Goal: Information Seeking & Learning: Check status

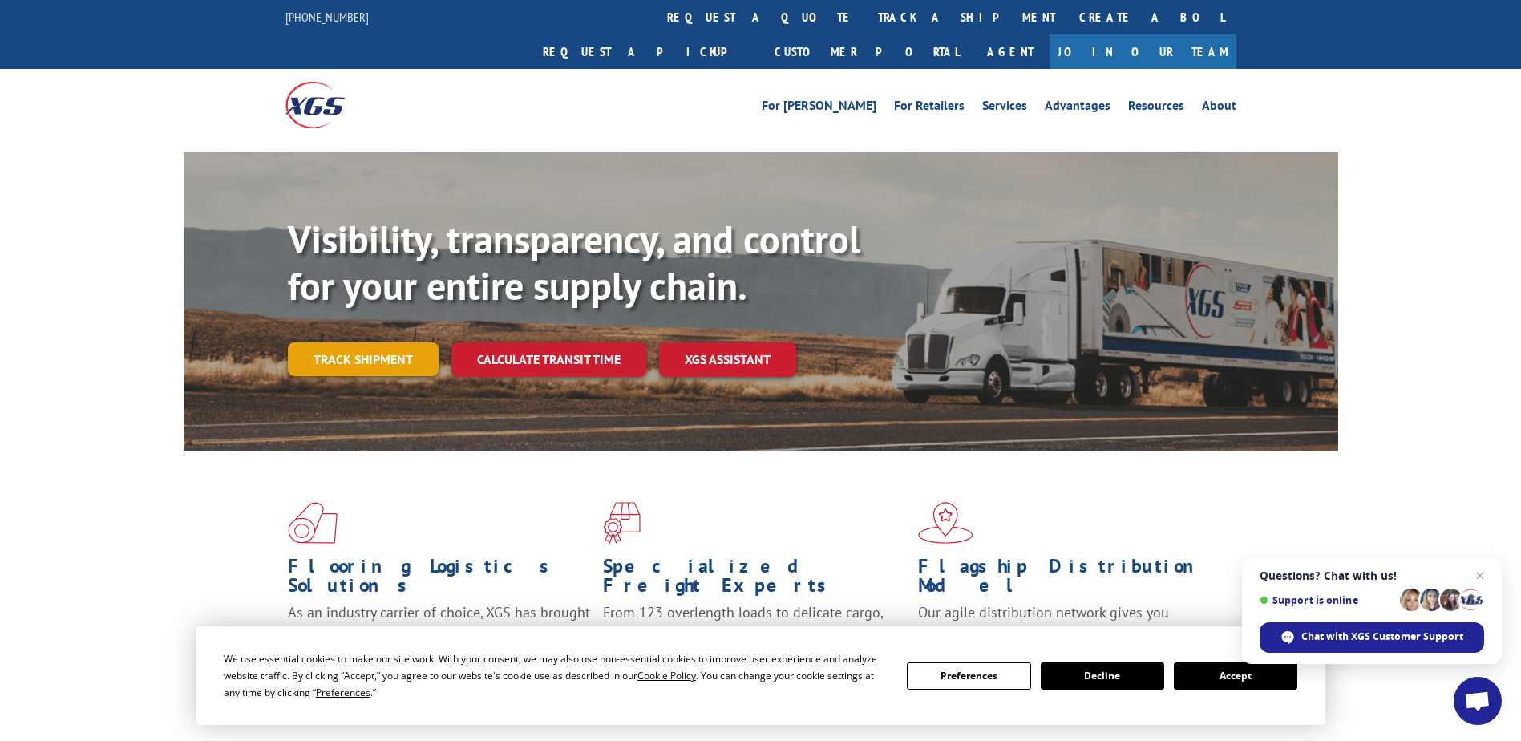
click at [397, 342] on link "Track shipment" at bounding box center [363, 359] width 151 height 34
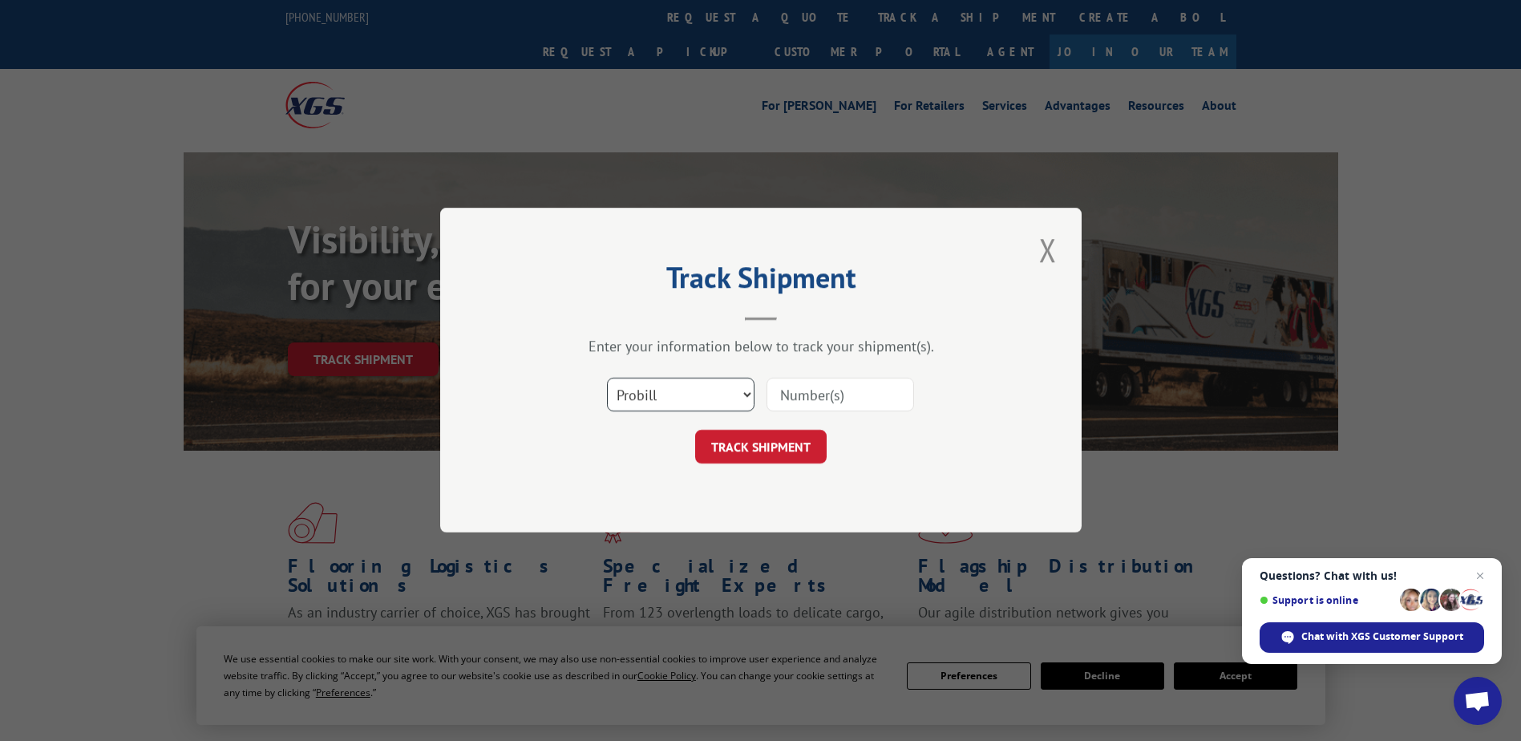
click at [745, 392] on select "Select category... Probill BOL PO" at bounding box center [681, 395] width 148 height 34
select select "bol"
click at [607, 378] on select "Select category... Probill BOL PO" at bounding box center [681, 395] width 148 height 34
click at [786, 390] on input at bounding box center [840, 395] width 148 height 34
type input "813862"
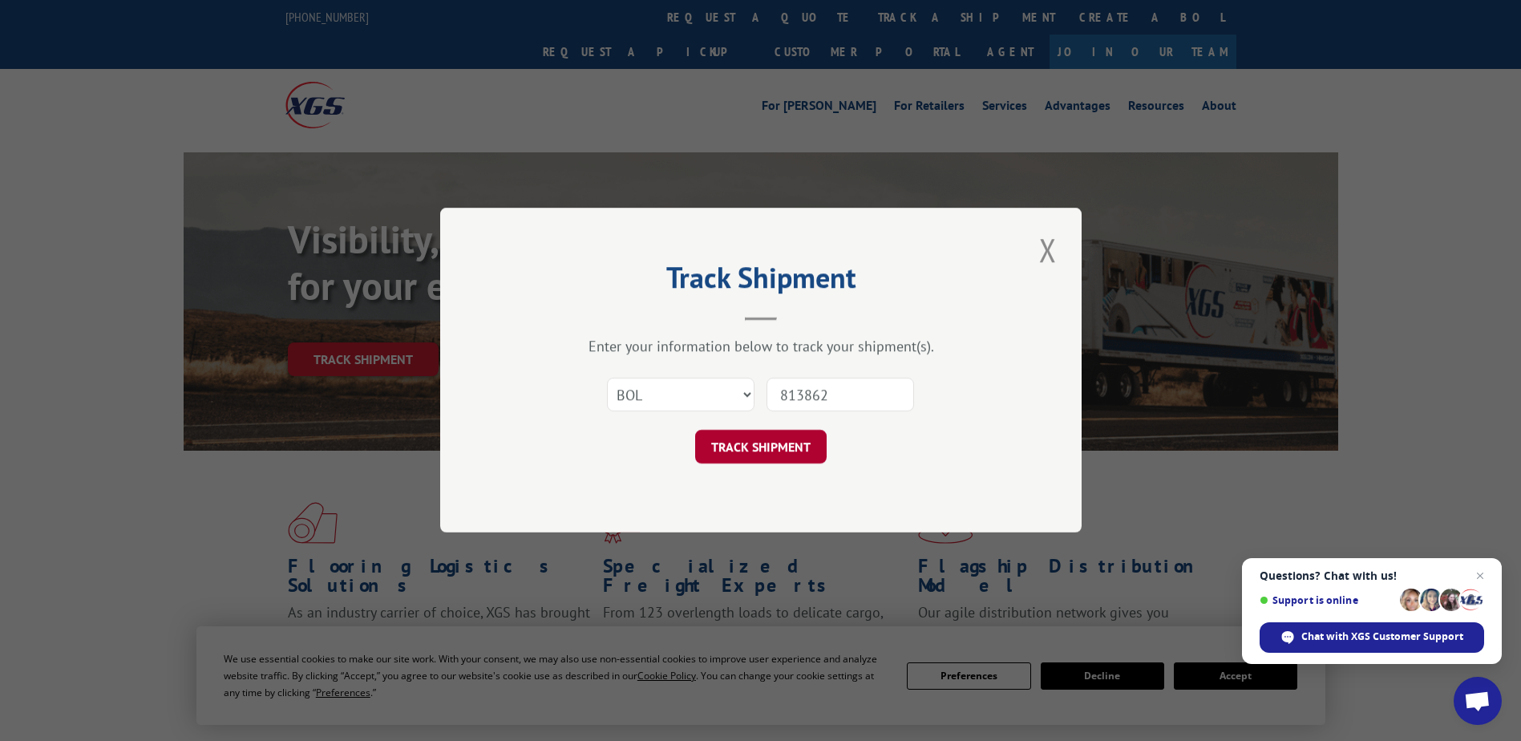
click at [767, 445] on button "TRACK SHIPMENT" at bounding box center [760, 448] width 131 height 34
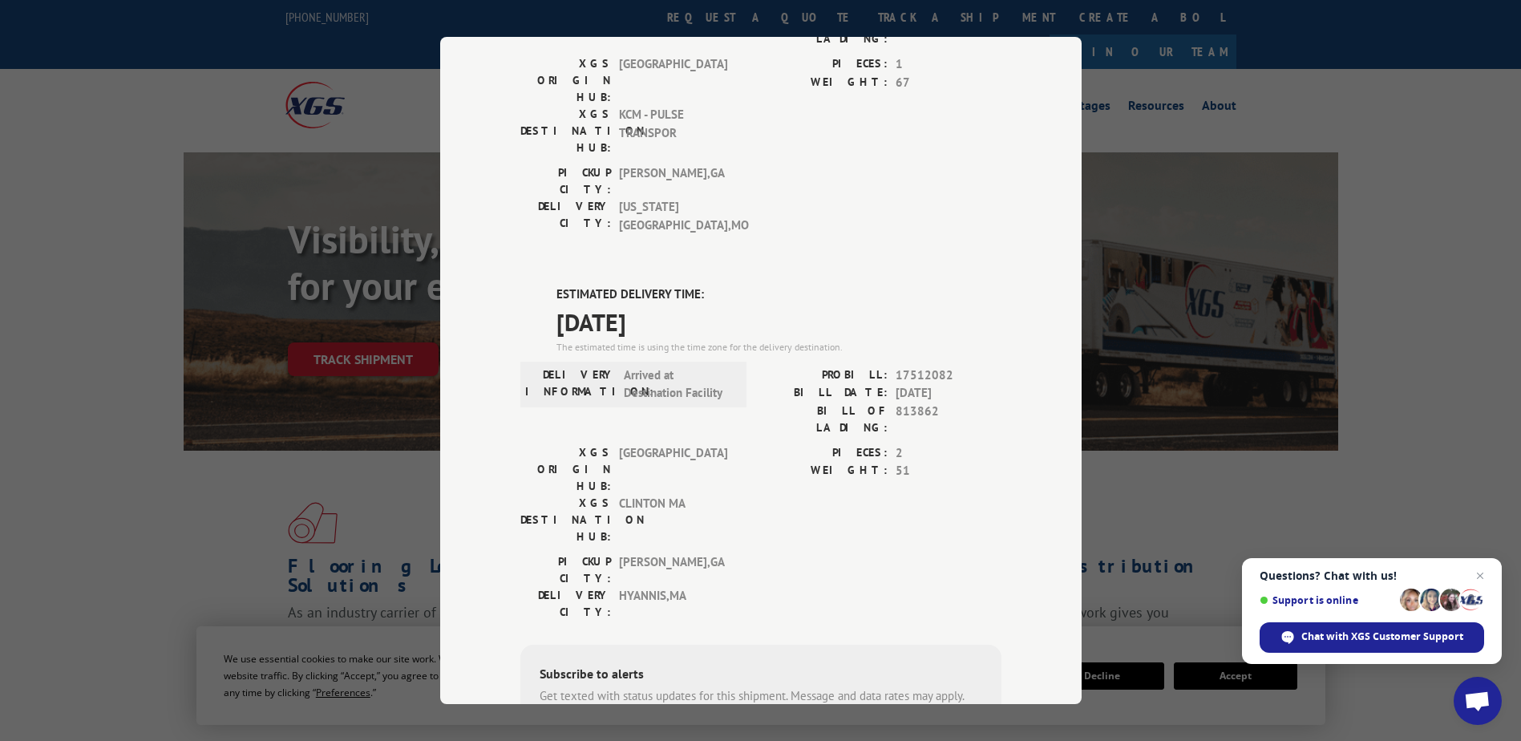
scroll to position [245, 0]
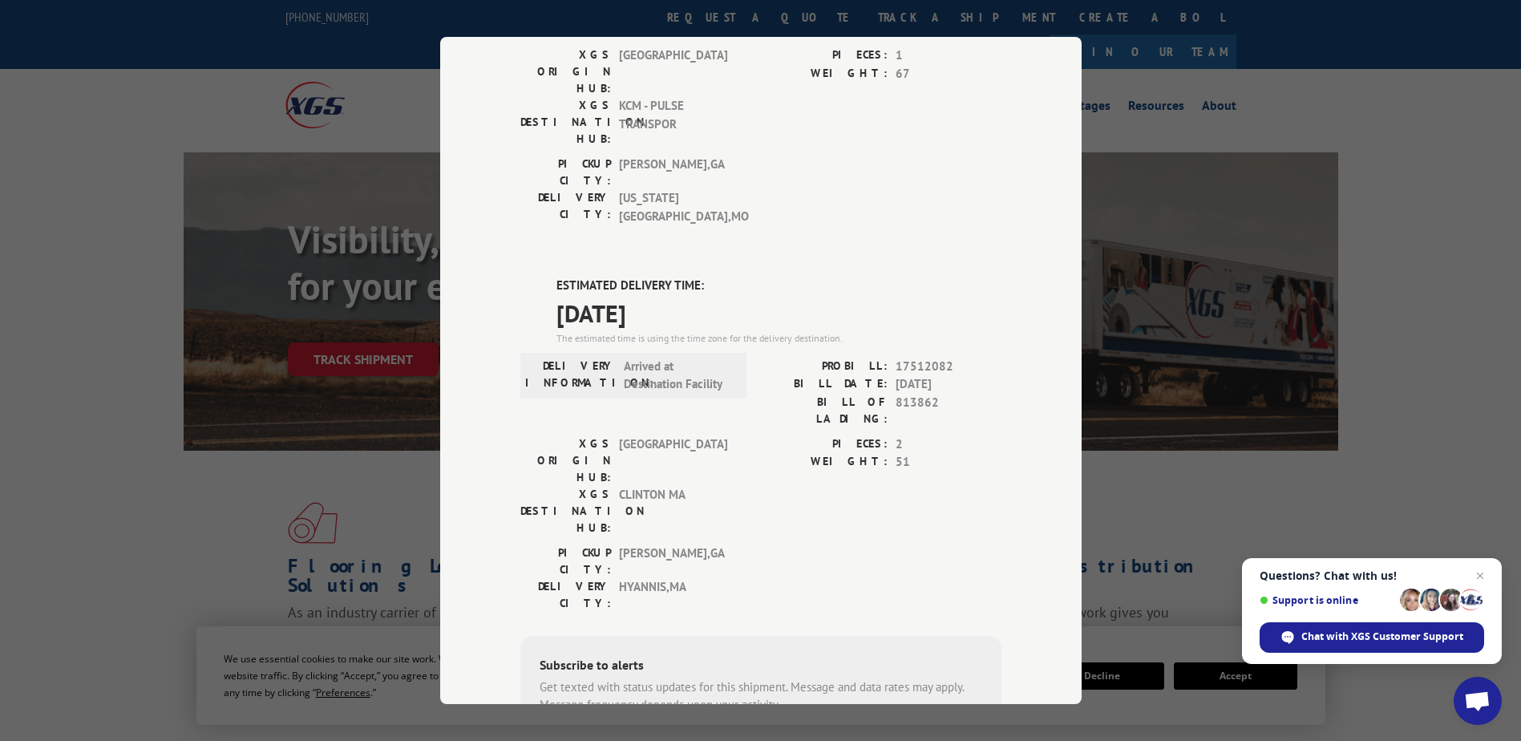
click at [612, 295] on span "[DATE]" at bounding box center [778, 313] width 445 height 36
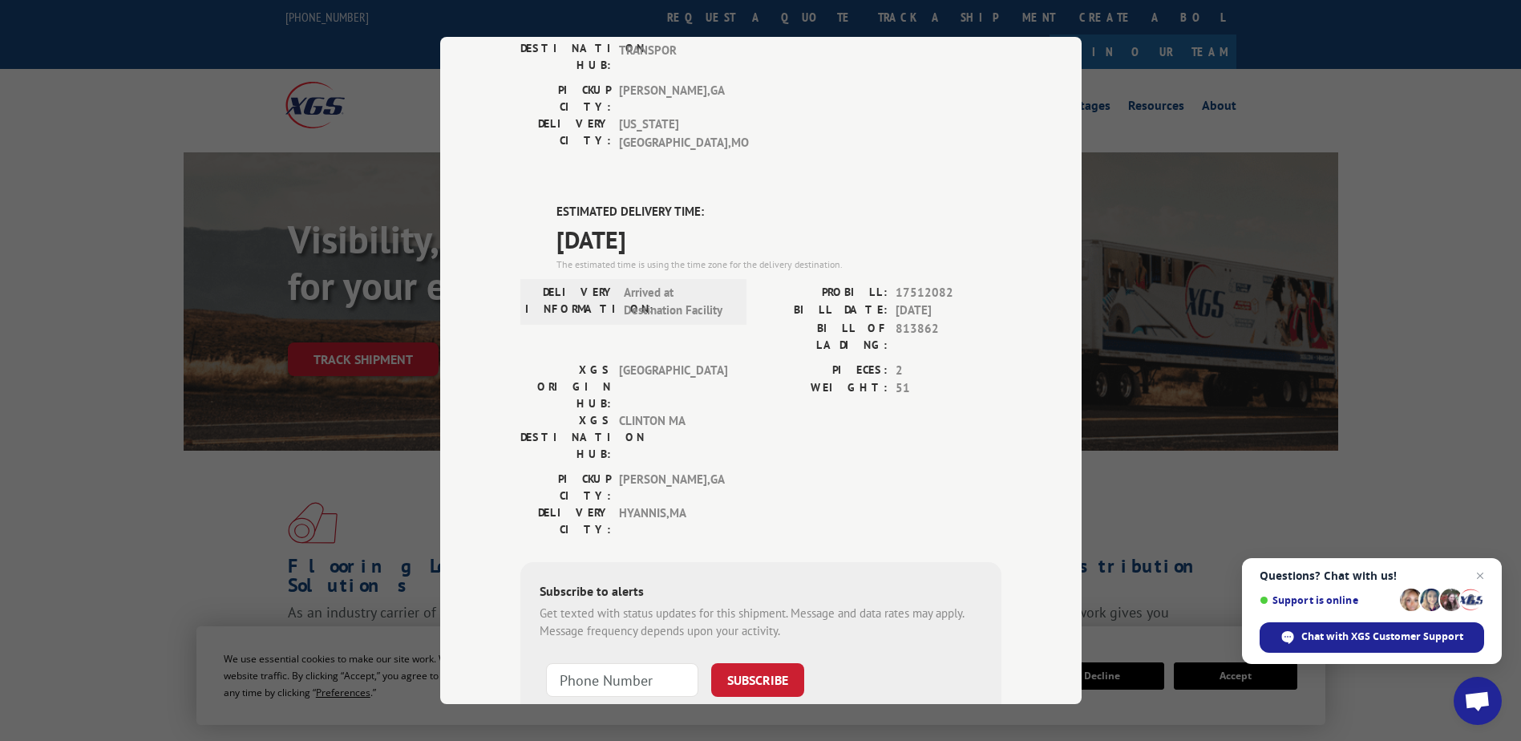
scroll to position [34, 0]
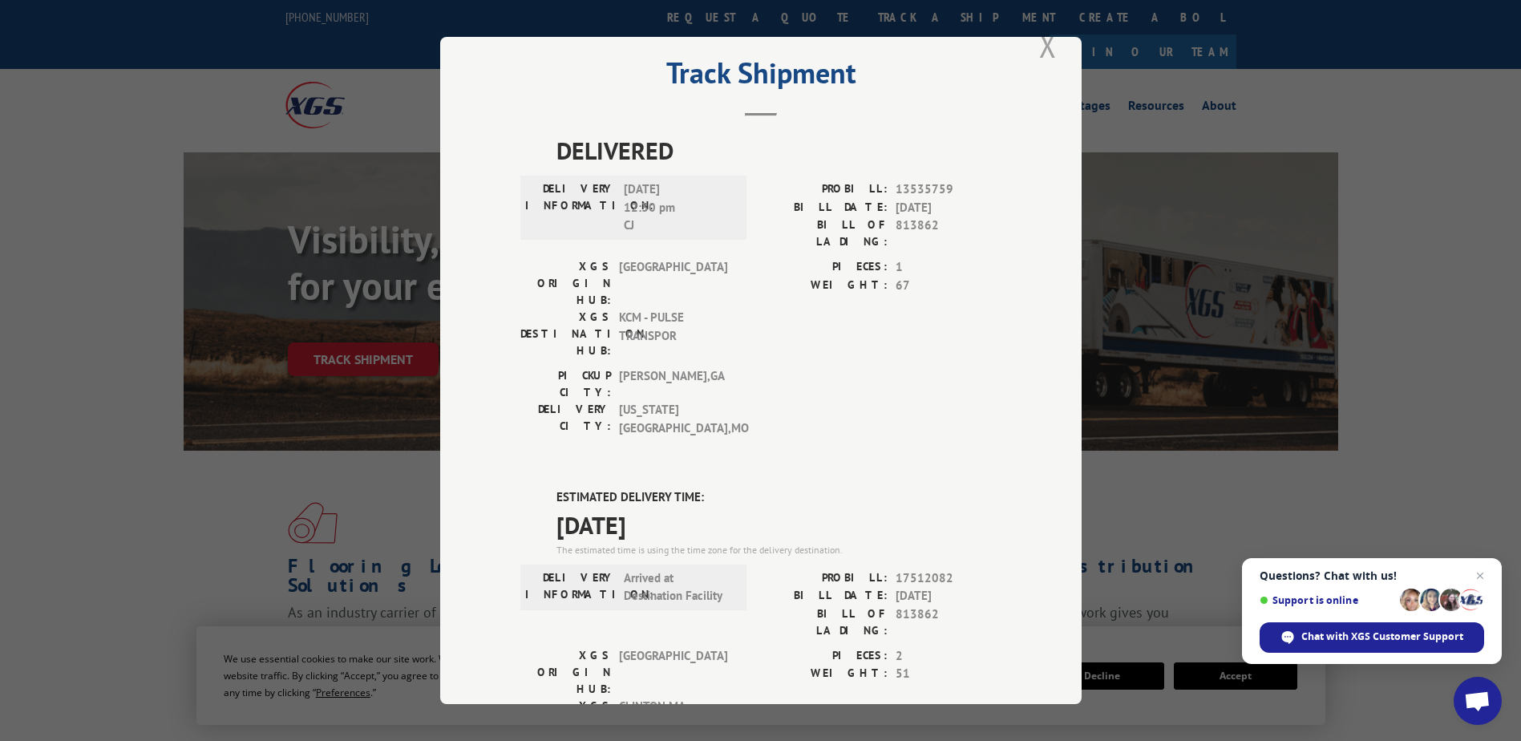
click at [1037, 47] on button "Close modal" at bounding box center [1047, 45] width 27 height 44
